Goal: Find specific page/section: Find specific page/section

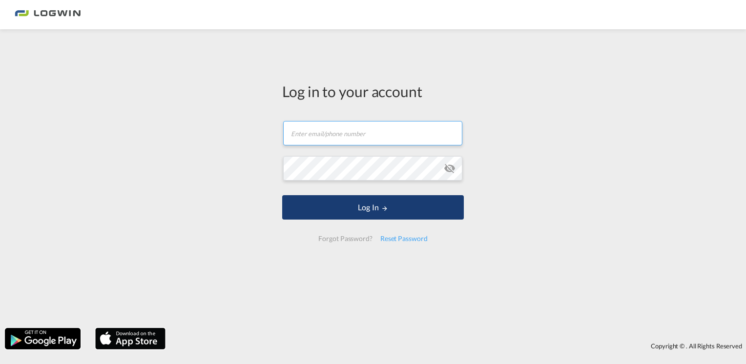
type input "[PERSON_NAME][EMAIL_ADDRESS][PERSON_NAME][DOMAIN_NAME]"
click at [388, 207] on button "Log In" at bounding box center [373, 207] width 182 height 24
